Goal: Find specific page/section: Find specific page/section

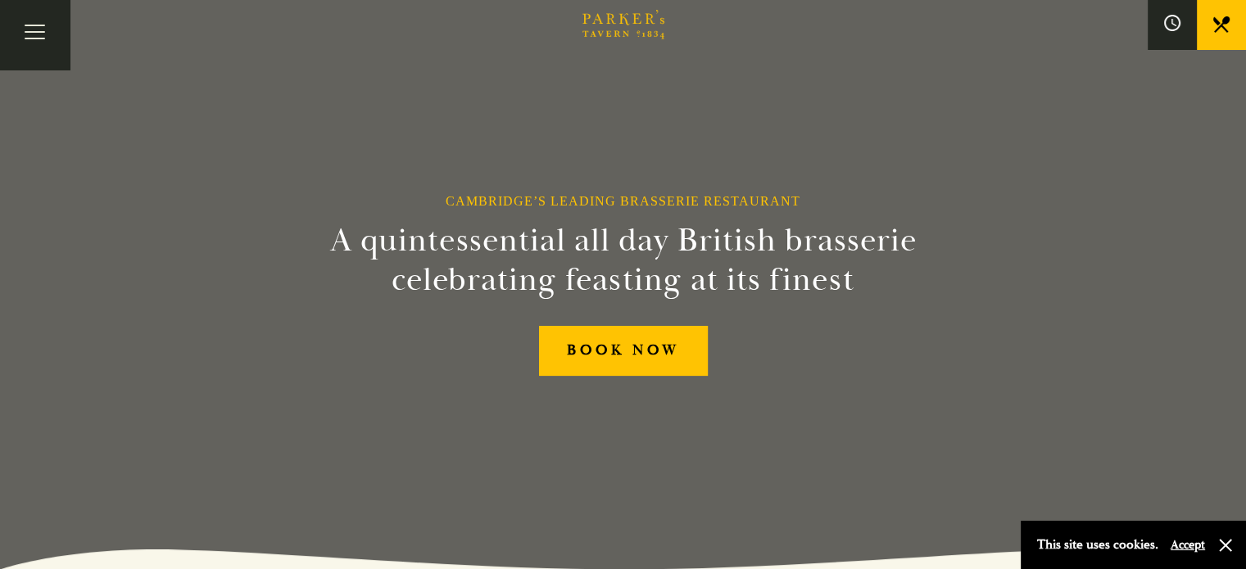
click at [0, 0] on link "Menus" at bounding box center [0, 0] width 0 height 0
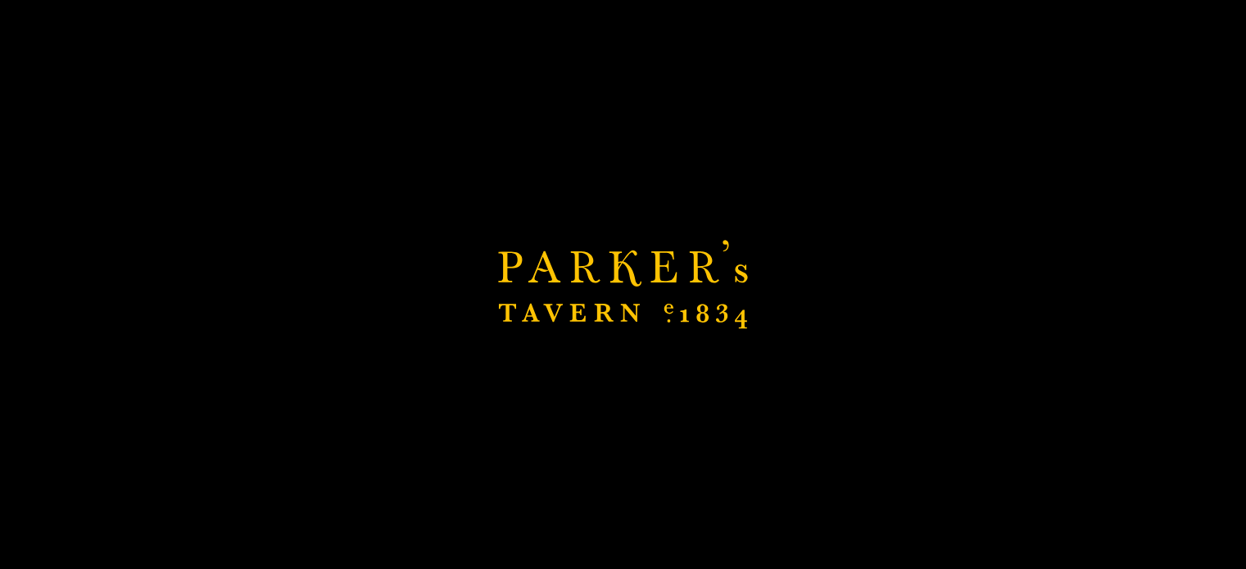
scroll to position [328, 0]
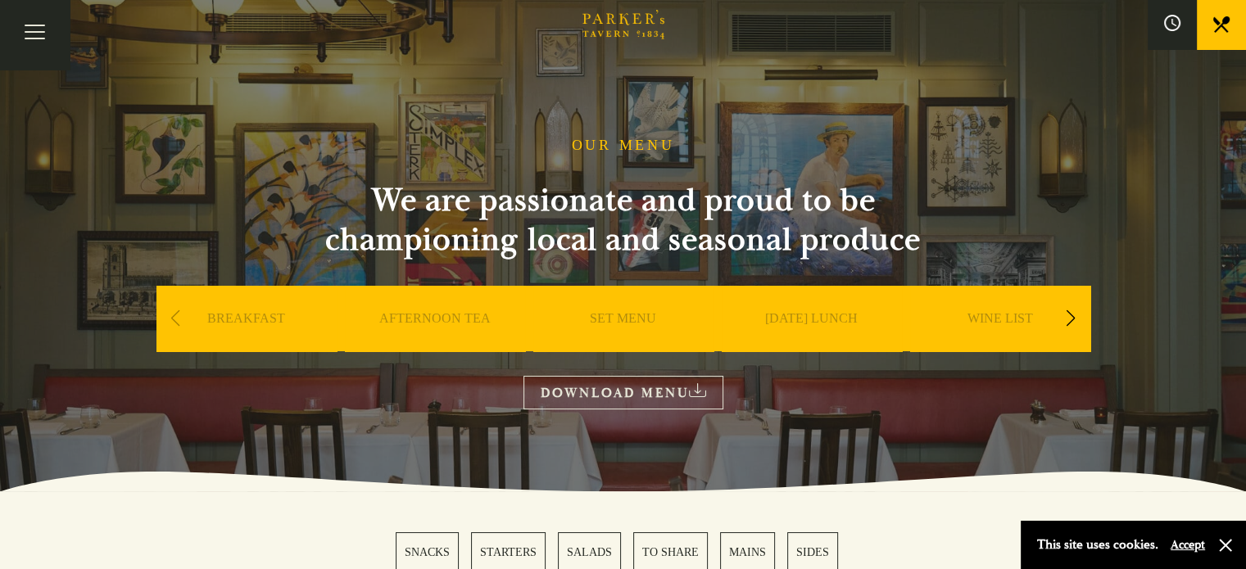
click at [811, 324] on link "SUNDAY LUNCH" at bounding box center [811, 343] width 93 height 66
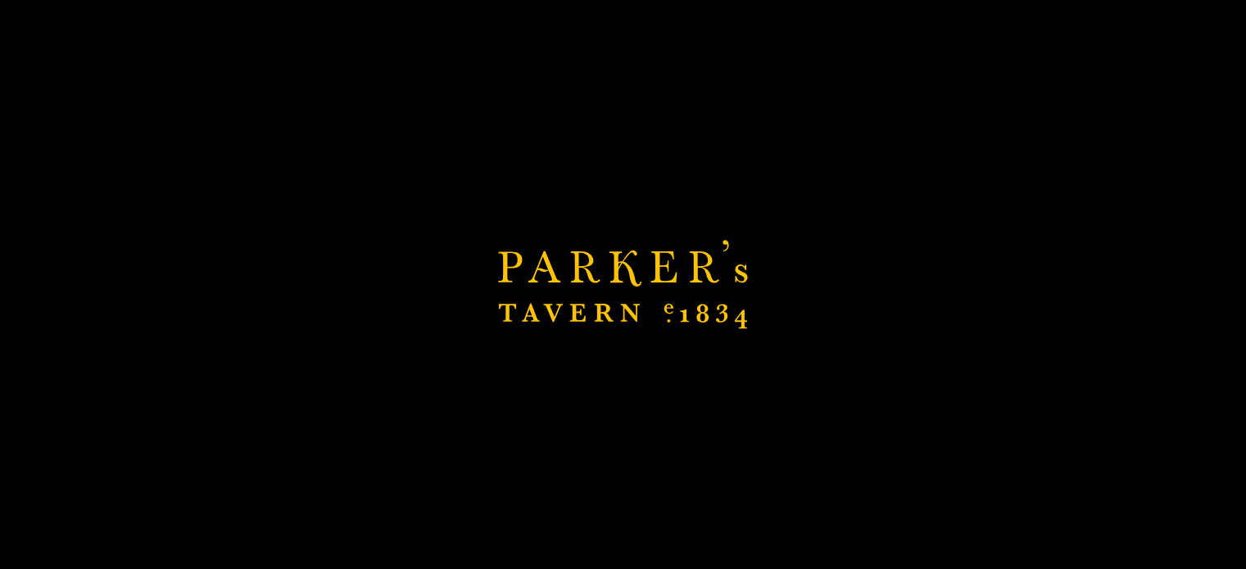
scroll to position [328, 0]
